Goal: Check status: Check status

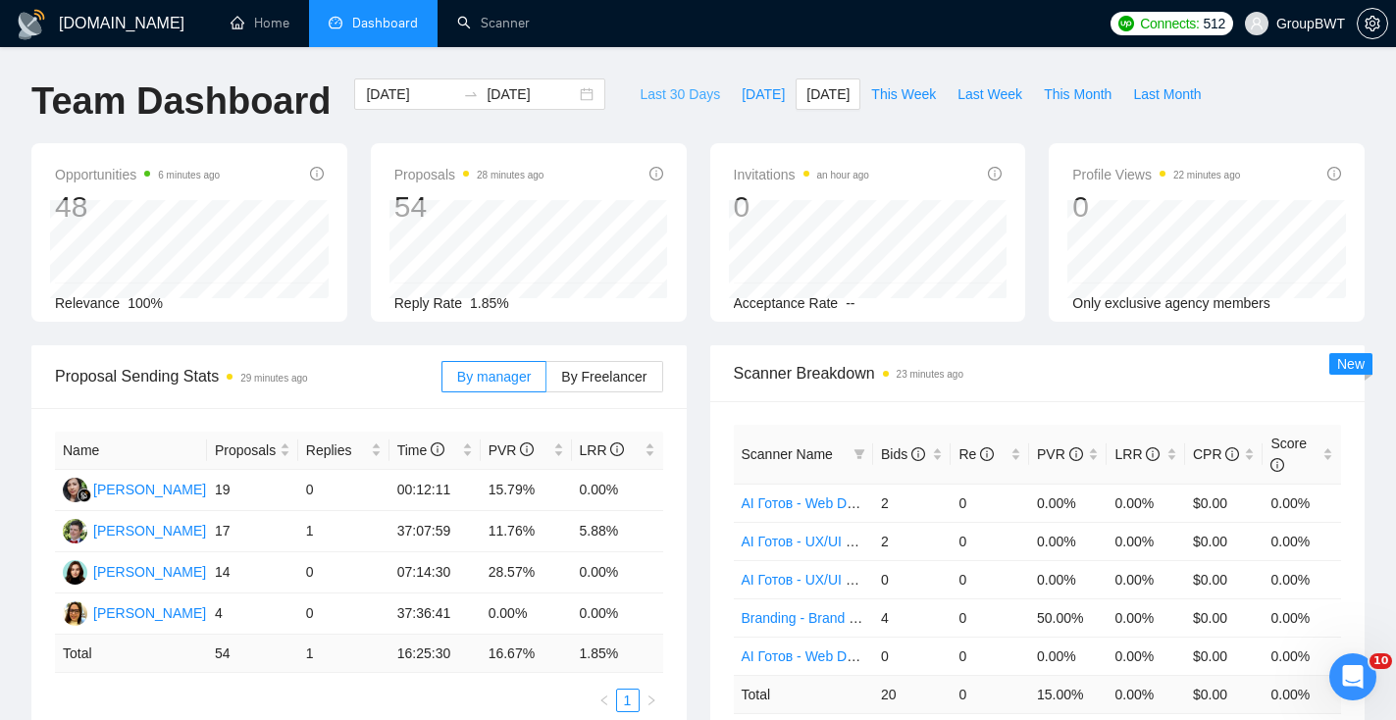
click at [655, 102] on span "Last 30 Days" at bounding box center [680, 94] width 80 height 22
type input "2025-08-24"
type input "2025-09-23"
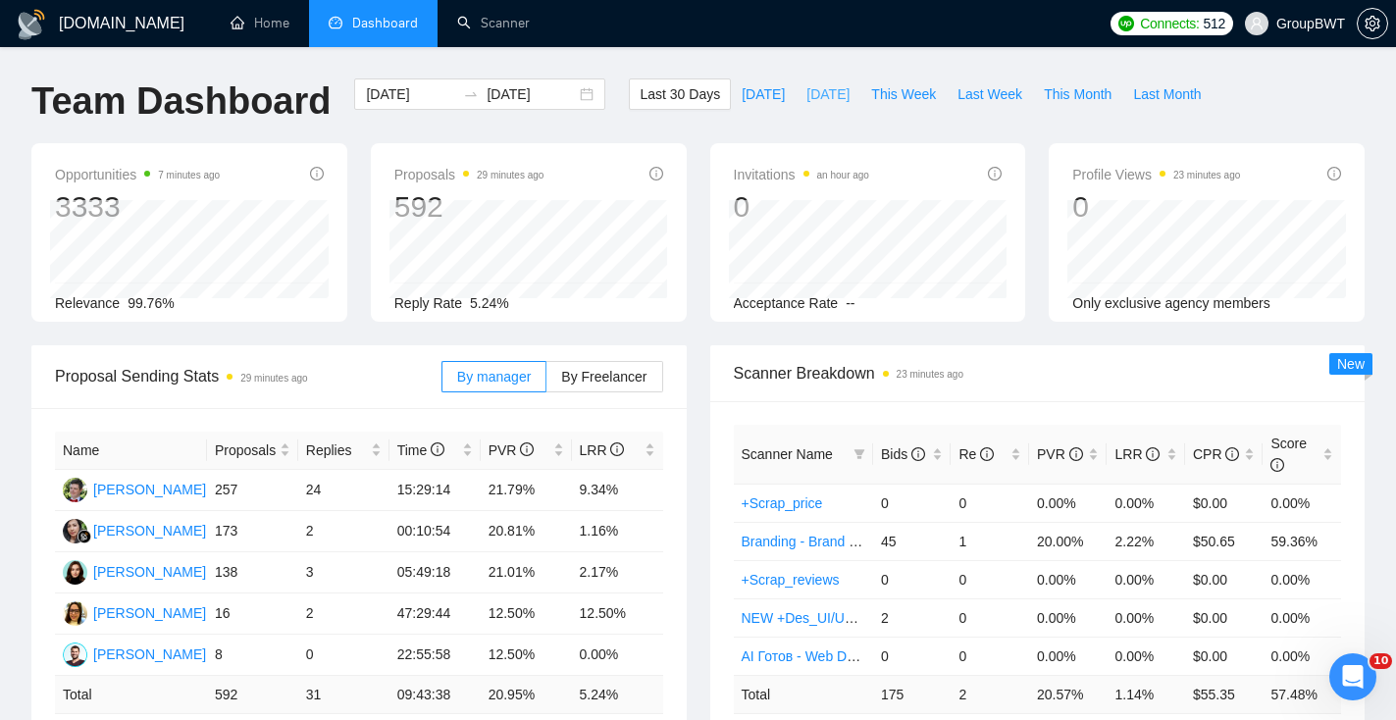
click at [807, 94] on span "[DATE]" at bounding box center [828, 94] width 43 height 22
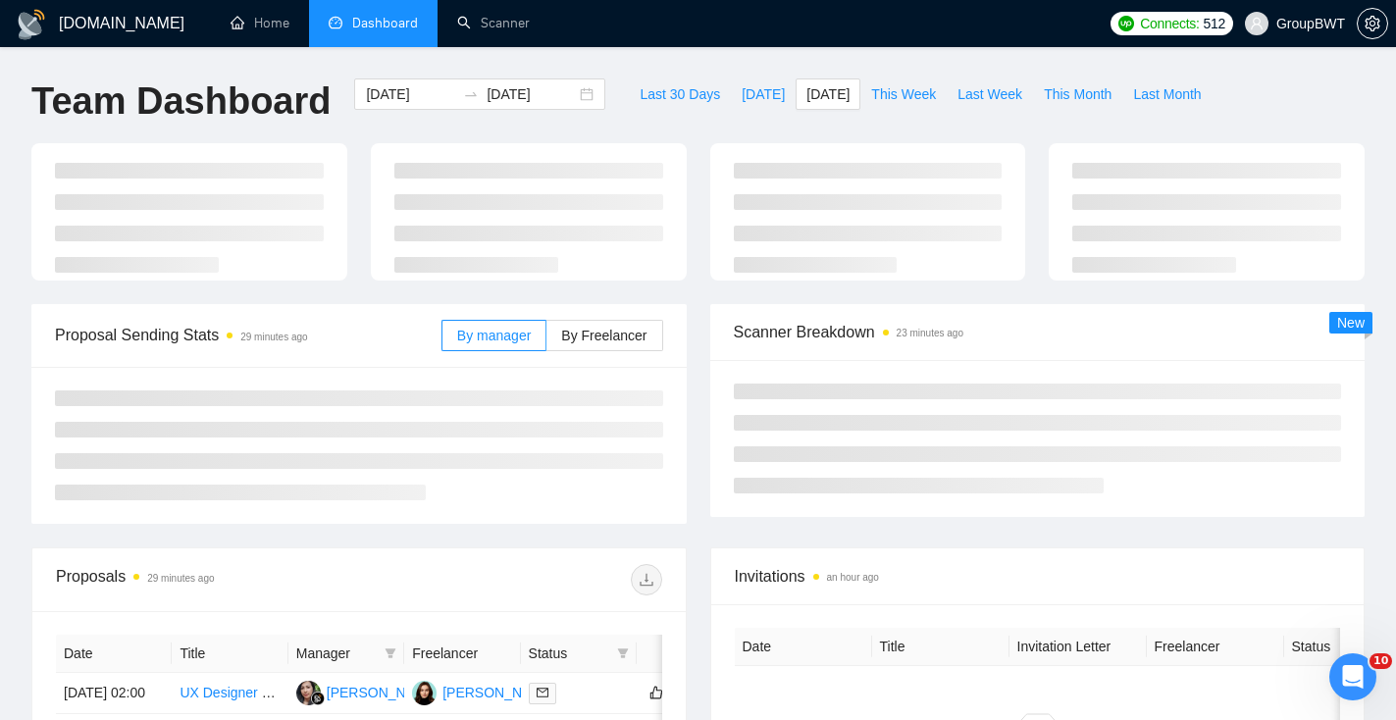
type input "[DATE]"
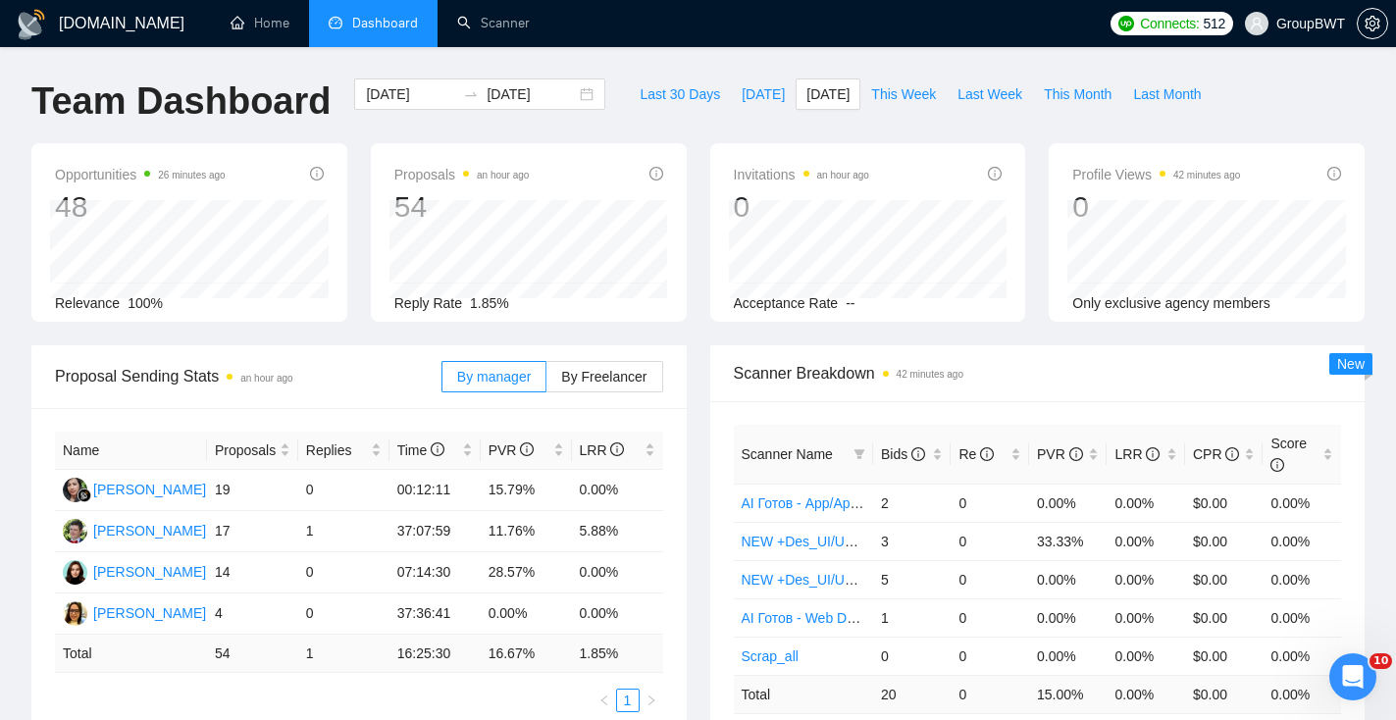
scroll to position [755, 0]
